Goal: Task Accomplishment & Management: Use online tool/utility

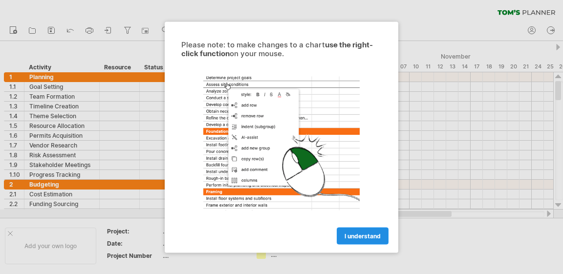
click at [369, 234] on span "I understand" at bounding box center [363, 235] width 36 height 7
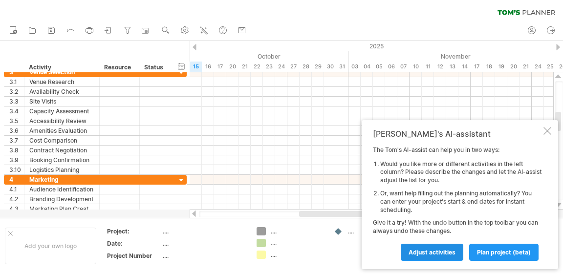
click at [456, 259] on link "Adjust activities" at bounding box center [432, 252] width 63 height 17
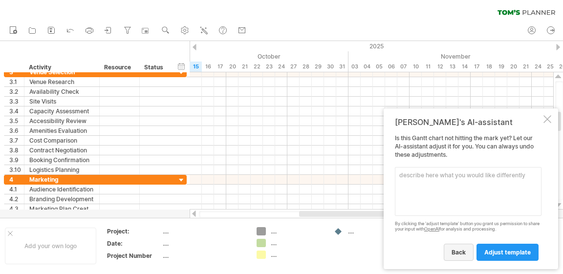
click at [456, 258] on link "back" at bounding box center [459, 252] width 30 height 17
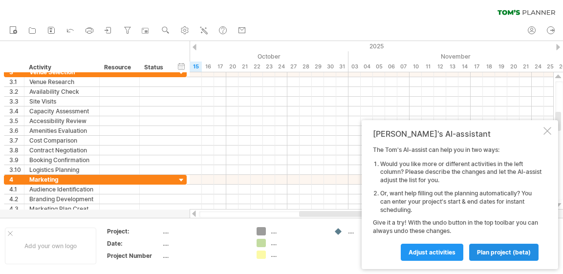
click at [499, 252] on span "plan project (beta)" at bounding box center [504, 252] width 54 height 7
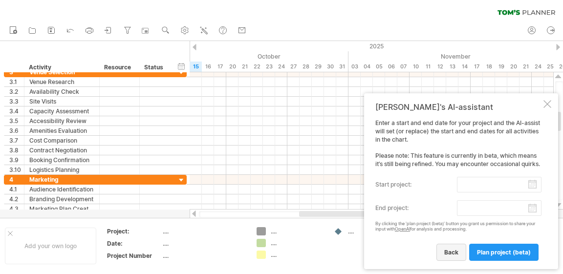
click at [454, 251] on span "back" at bounding box center [452, 252] width 14 height 7
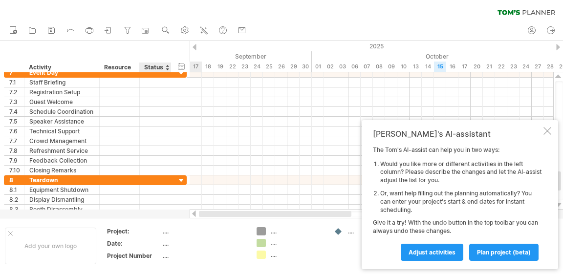
drag, startPoint x: 322, startPoint y: 214, endPoint x: 146, endPoint y: 215, distance: 175.6
click at [146, 215] on div "Trying to reach [DOMAIN_NAME] Connected again... 0% clear filter new 1" at bounding box center [281, 137] width 563 height 274
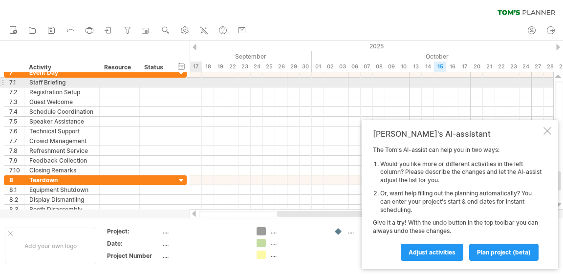
click at [196, 78] on div at bounding box center [372, 83] width 364 height 10
click at [200, 85] on div at bounding box center [372, 83] width 364 height 10
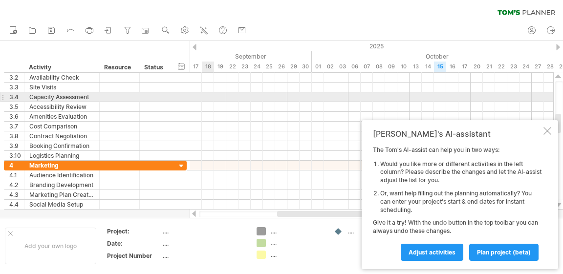
click at [212, 99] on div at bounding box center [372, 97] width 364 height 10
drag, startPoint x: 214, startPoint y: 96, endPoint x: 265, endPoint y: 93, distance: 51.4
click at [265, 93] on div at bounding box center [372, 97] width 364 height 10
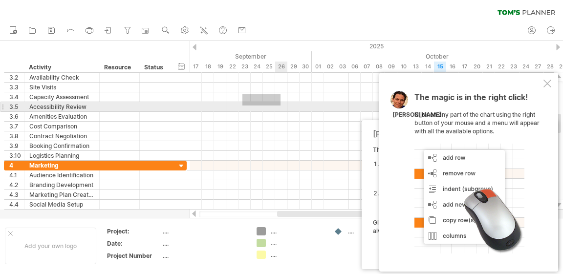
drag, startPoint x: 242, startPoint y: 95, endPoint x: 290, endPoint y: 110, distance: 50.3
click at [296, 107] on div at bounding box center [372, 112] width 364 height 98
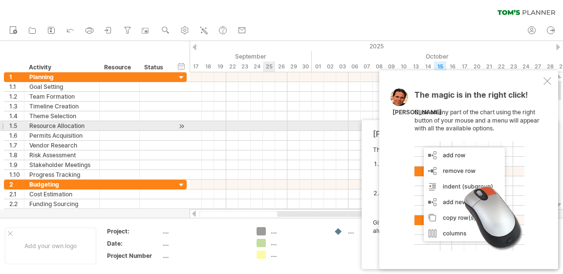
click at [273, 126] on div at bounding box center [372, 126] width 364 height 10
click at [216, 123] on div at bounding box center [372, 126] width 364 height 10
click at [254, 124] on div at bounding box center [372, 126] width 364 height 10
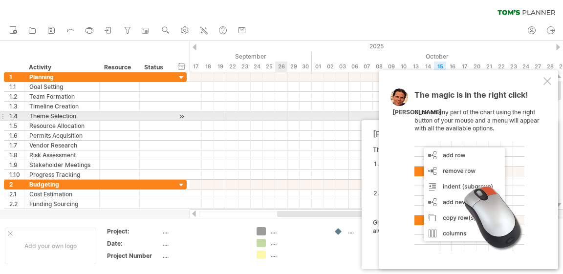
click at [277, 114] on div at bounding box center [372, 116] width 364 height 10
click at [233, 112] on div at bounding box center [372, 116] width 364 height 10
click at [260, 116] on div at bounding box center [372, 116] width 364 height 10
click at [232, 113] on div at bounding box center [372, 116] width 364 height 10
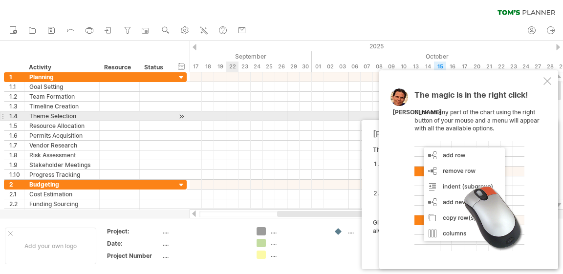
click at [232, 113] on div at bounding box center [372, 116] width 364 height 10
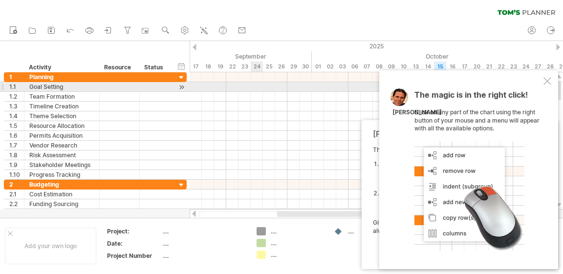
drag, startPoint x: 221, startPoint y: 95, endPoint x: 253, endPoint y: 90, distance: 32.7
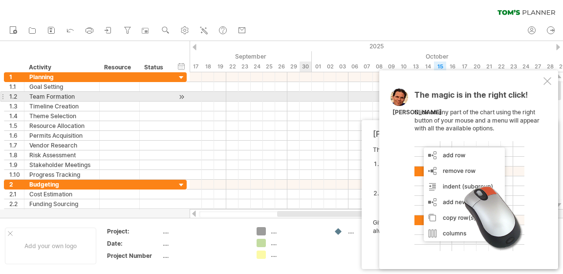
drag, startPoint x: 250, startPoint y: 94, endPoint x: 304, endPoint y: 96, distance: 53.3
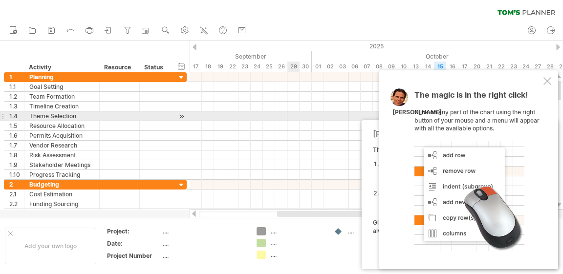
drag, startPoint x: 251, startPoint y: 99, endPoint x: 292, endPoint y: 119, distance: 45.9
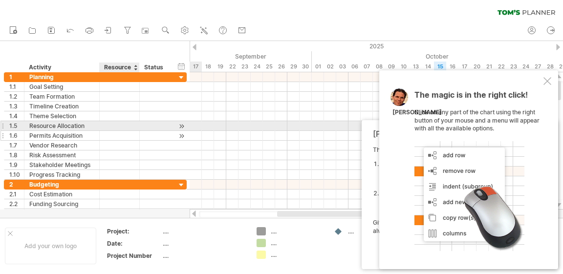
click at [146, 131] on div at bounding box center [156, 135] width 22 height 9
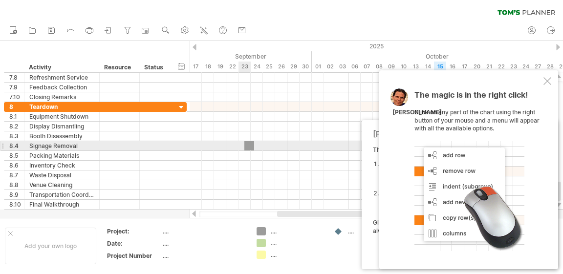
drag, startPoint x: 263, startPoint y: 232, endPoint x: 250, endPoint y: 136, distance: 96.3
click at [250, 136] on div "Trying to reach [DOMAIN_NAME] Connected again... 0% clear filter new 1" at bounding box center [281, 137] width 563 height 274
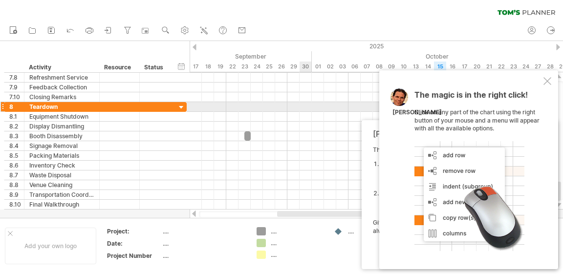
click at [306, 106] on div at bounding box center [372, 107] width 364 height 10
click at [364, 22] on div "new" at bounding box center [281, 31] width 563 height 21
click at [369, 249] on div "[PERSON_NAME]'s AI-assistant The [PERSON_NAME]'s AI-assist can help you in two …" at bounding box center [460, 194] width 197 height 149
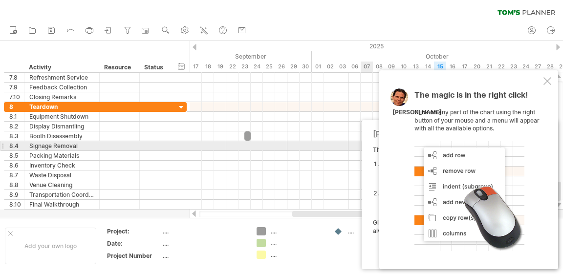
click at [376, 142] on div "[PERSON_NAME]'s AI-assistant The [PERSON_NAME]'s AI-assist can help you in two …" at bounding box center [460, 194] width 197 height 149
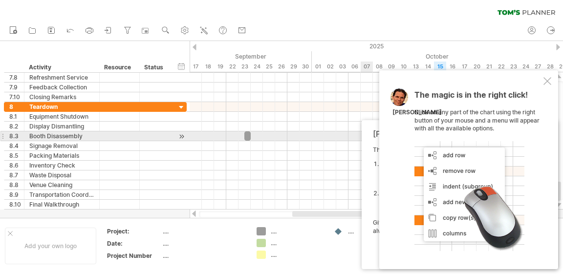
click at [370, 133] on div "[PERSON_NAME]'s AI-assistant The [PERSON_NAME]'s AI-assist can help you in two …" at bounding box center [460, 194] width 197 height 149
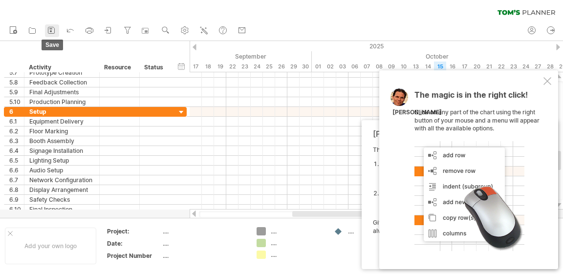
click at [49, 28] on icon at bounding box center [51, 30] width 10 height 10
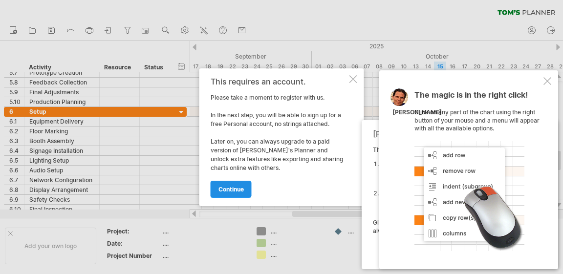
click at [246, 193] on link "continue" at bounding box center [231, 189] width 41 height 17
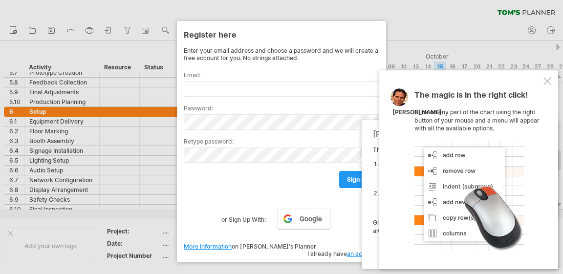
click at [395, 21] on div at bounding box center [281, 137] width 563 height 274
